Goal: Task Accomplishment & Management: Use online tool/utility

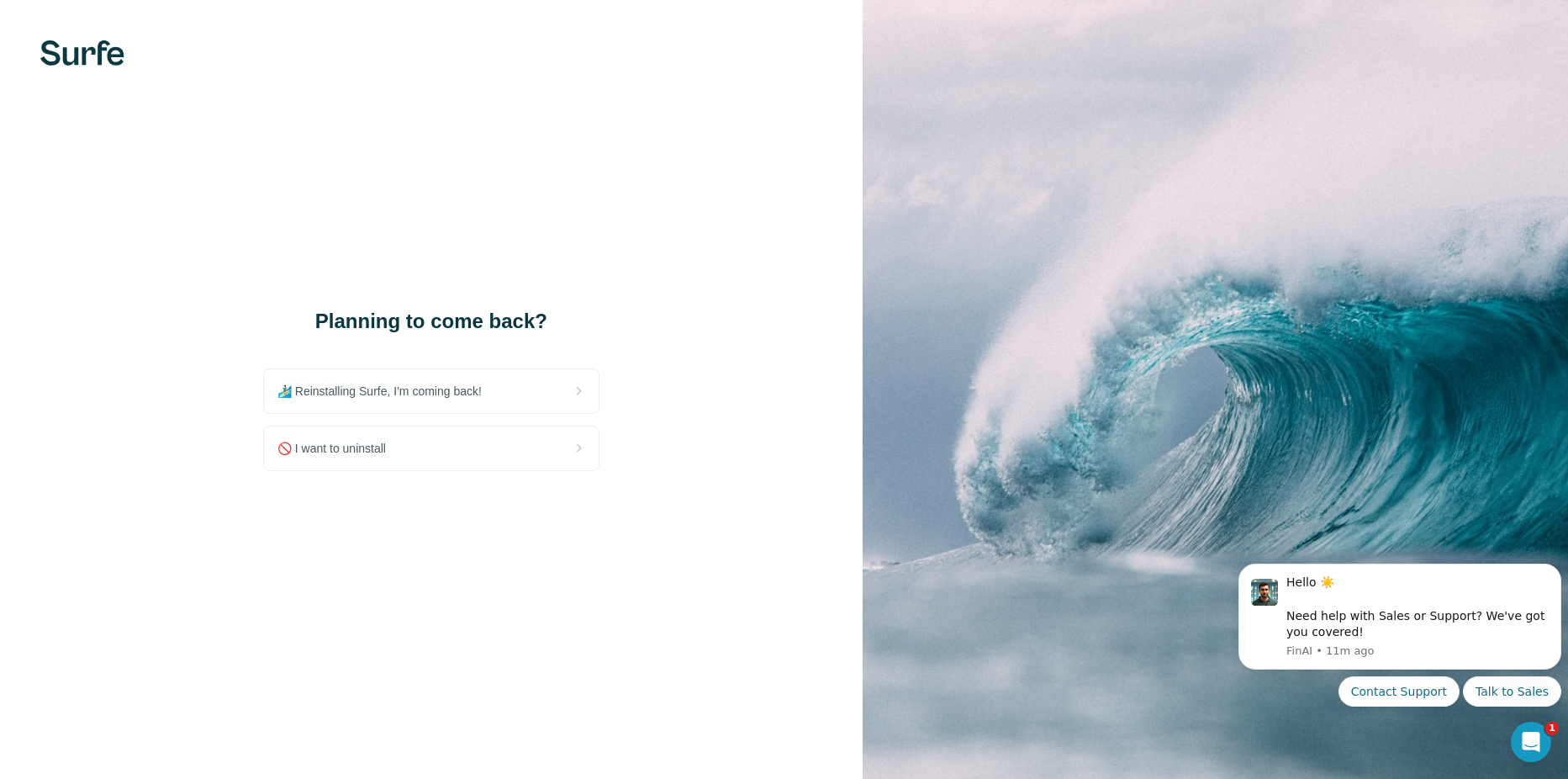
click at [433, 395] on span "🏄🏻‍♂️ Reinstalling Surfe, I'm coming back!" at bounding box center [385, 390] width 217 height 17
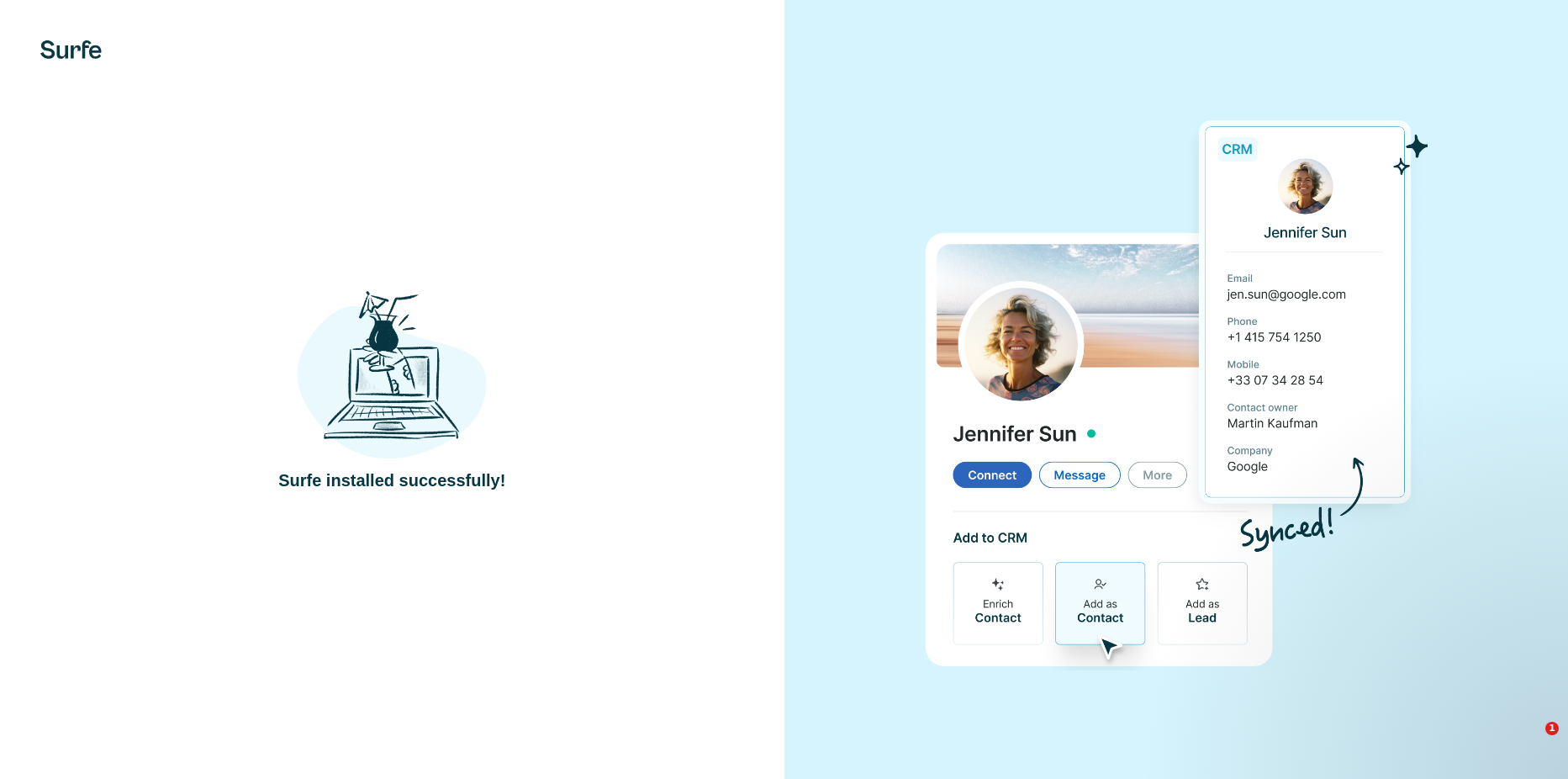
click at [588, 214] on div "Surfe installed successfully!" at bounding box center [392, 390] width 784 height 779
